Goal: Task Accomplishment & Management: Use online tool/utility

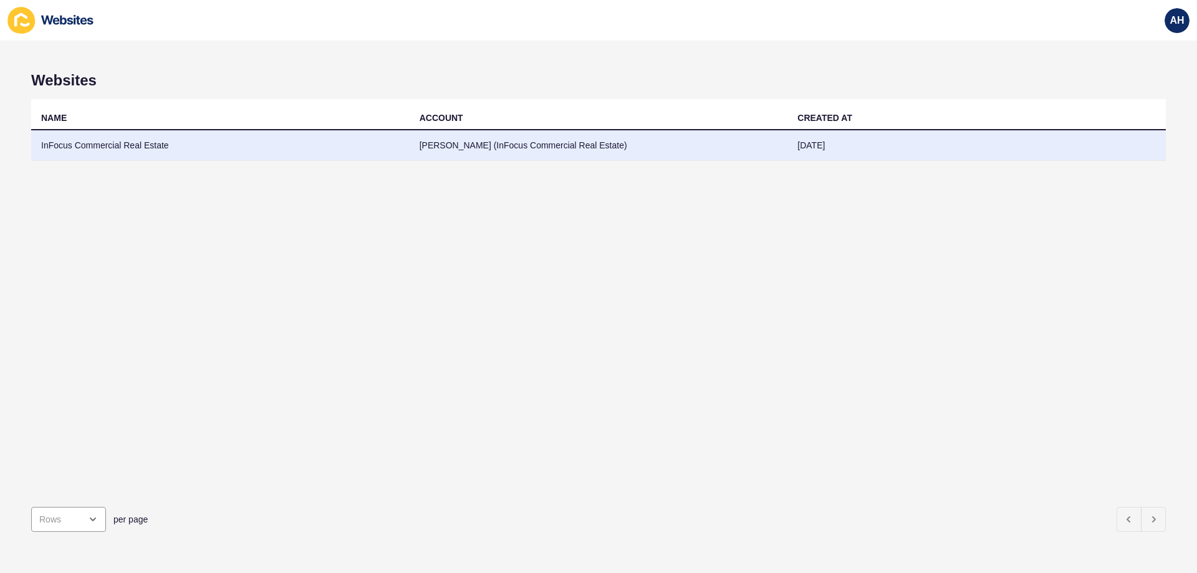
click at [156, 143] on td "InFocus Commercial Real Estate" at bounding box center [220, 145] width 378 height 31
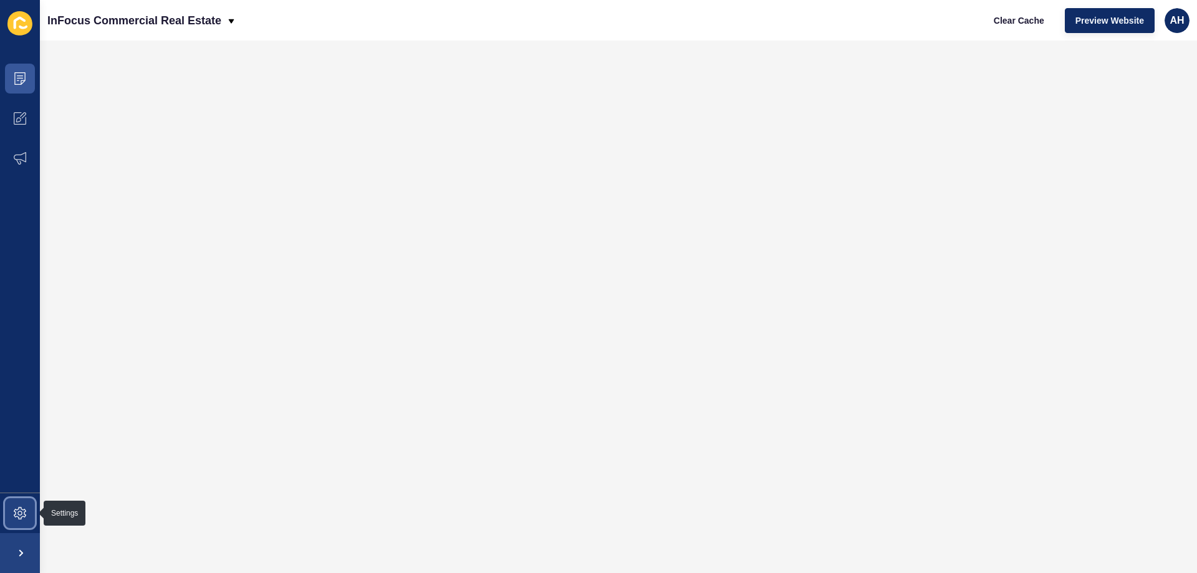
click at [21, 502] on span at bounding box center [20, 513] width 40 height 40
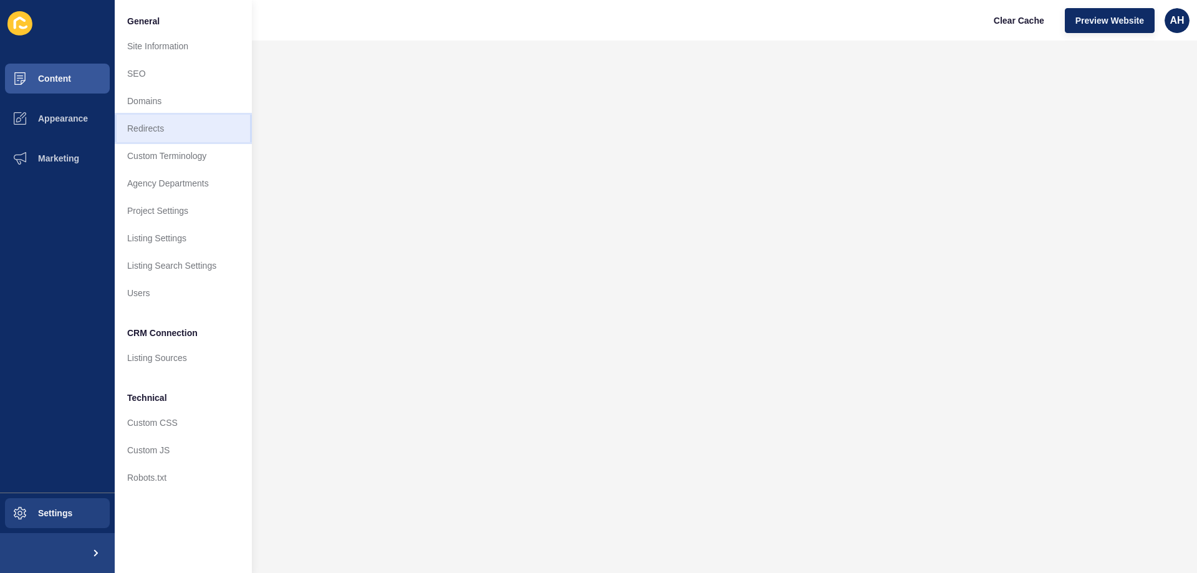
click at [167, 136] on link "Redirects" at bounding box center [183, 128] width 137 height 27
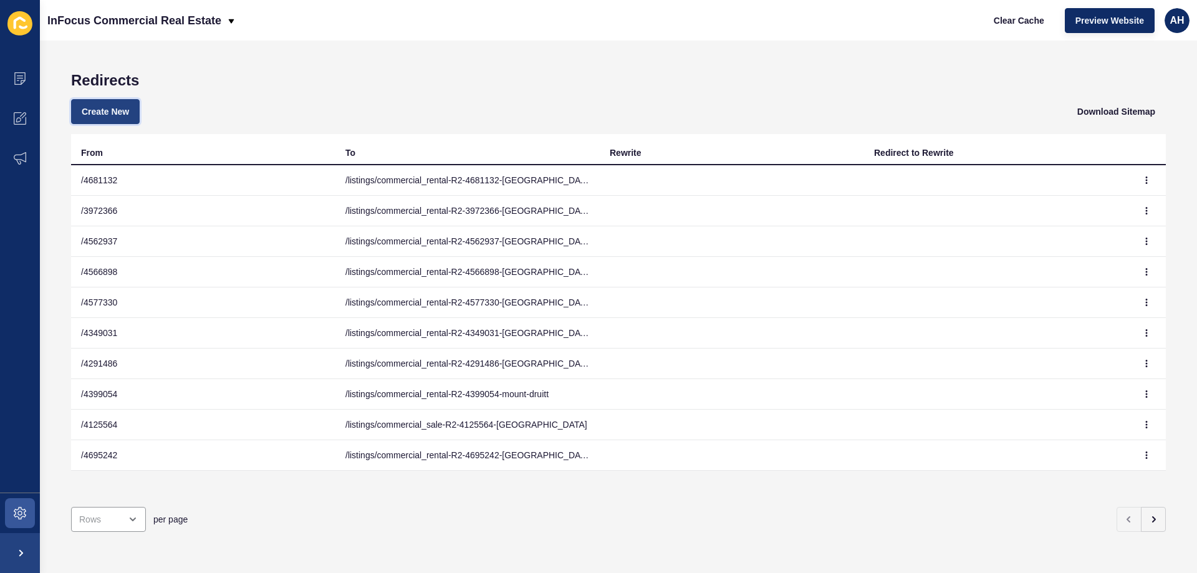
click at [120, 113] on span "Create New" at bounding box center [105, 111] width 47 height 12
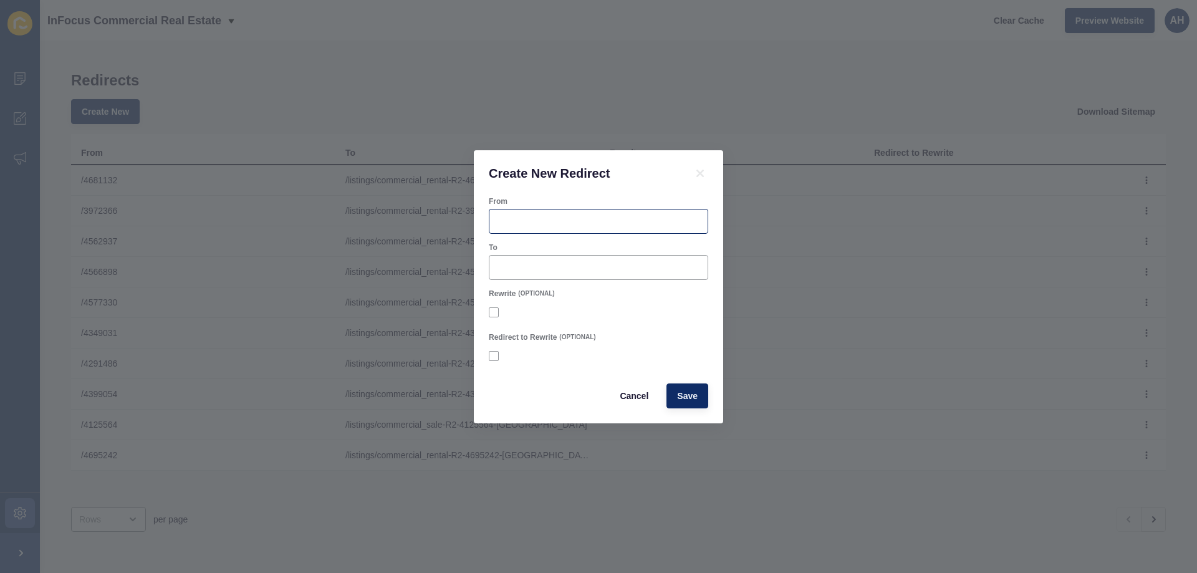
click at [507, 211] on div at bounding box center [598, 221] width 219 height 25
paste input "4750510"
click at [500, 224] on input "/ 4750510" at bounding box center [598, 221] width 203 height 12
type input "/4750510"
click at [528, 266] on input "To" at bounding box center [598, 267] width 203 height 12
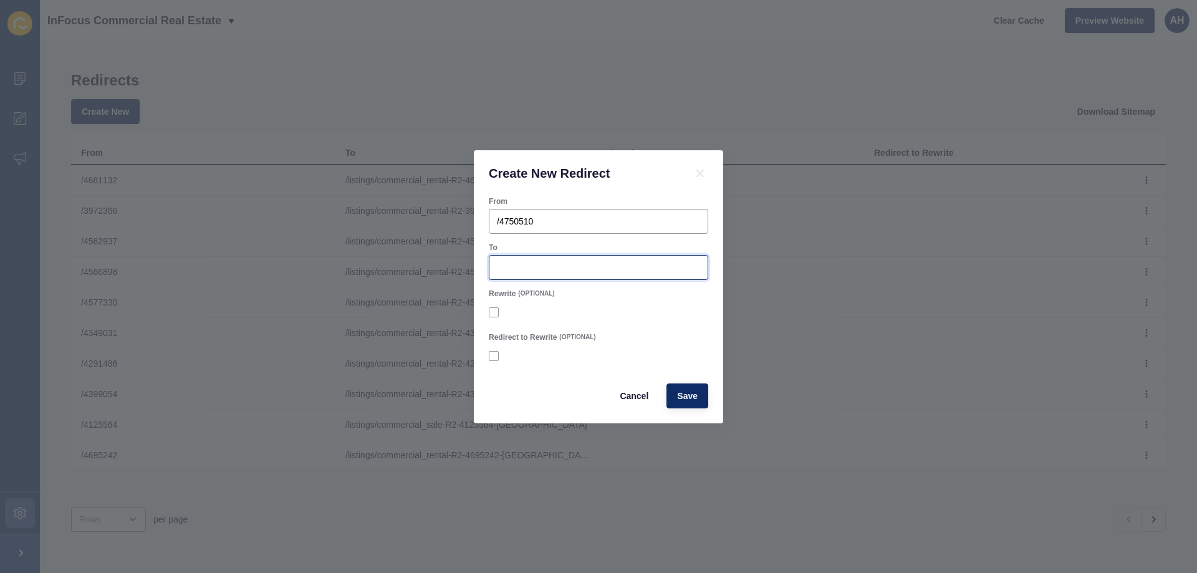
paste input "/listings/commercial_rental-R2-4750510-springwood"
type input "/listings/commercial_rental-R2-4750510-springwood"
click at [655, 309] on div at bounding box center [598, 312] width 219 height 11
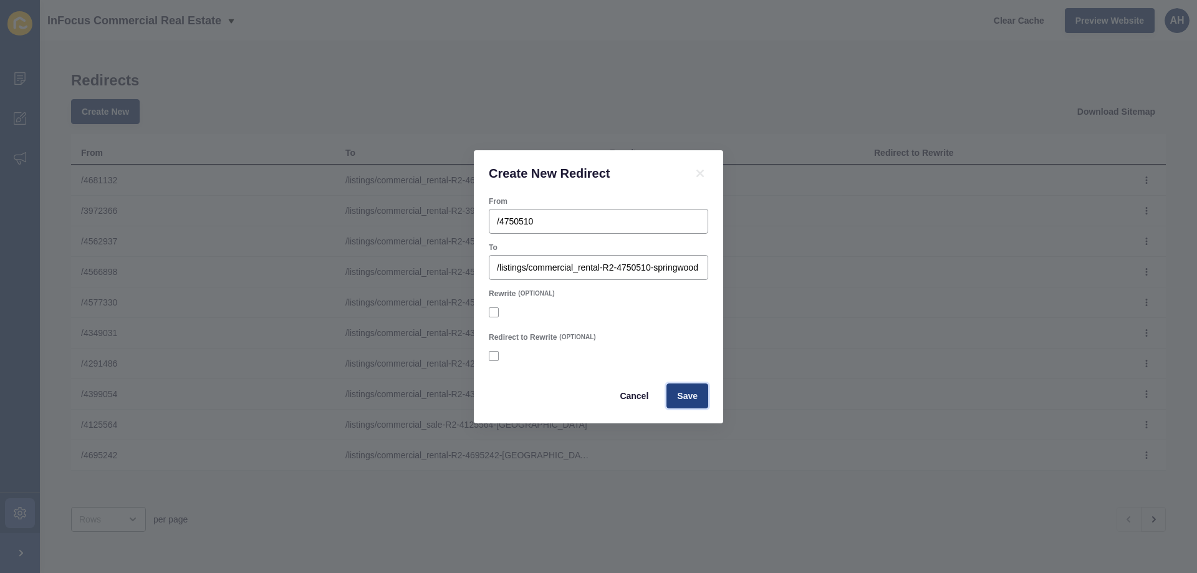
click at [691, 395] on span "Save" at bounding box center [687, 395] width 21 height 12
